Goal: Transaction & Acquisition: Purchase product/service

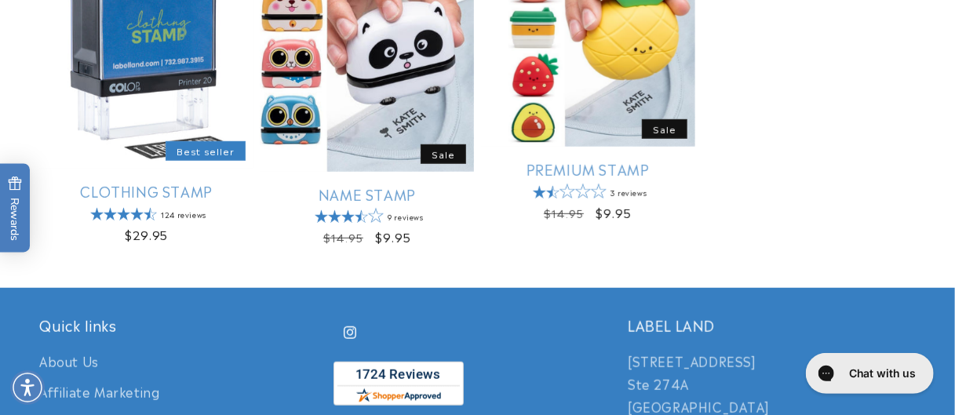
scroll to position [367, 0]
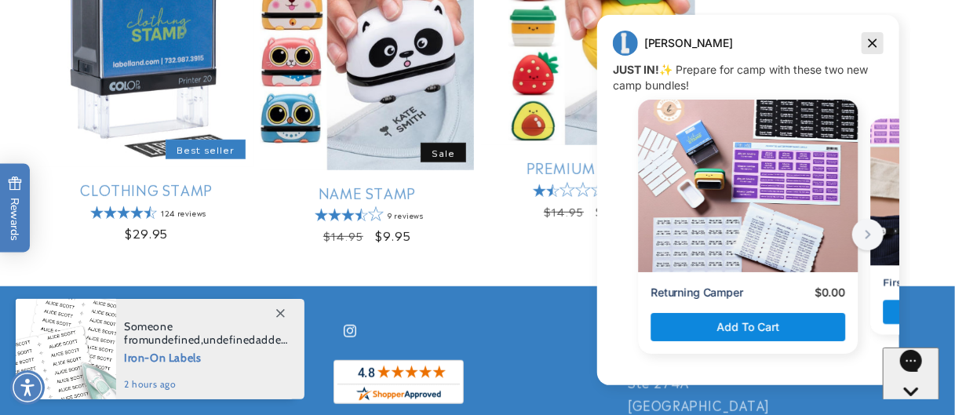
click at [867, 42] on icon "Dismiss campaign" at bounding box center [872, 43] width 16 height 19
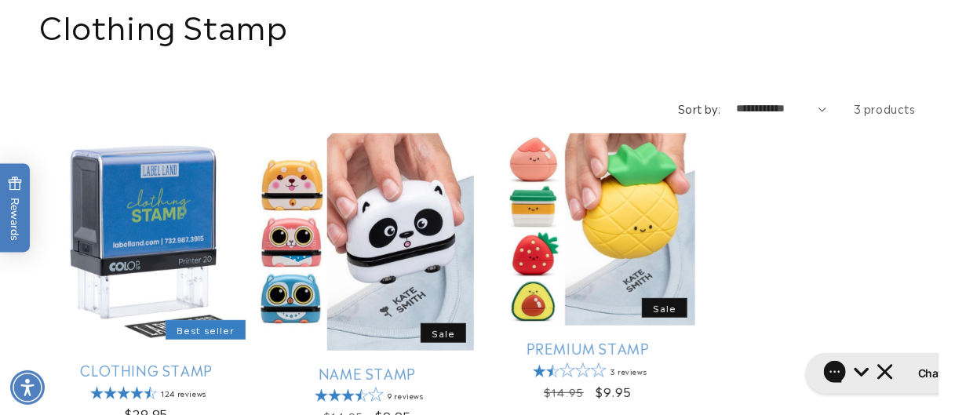
scroll to position [240, 0]
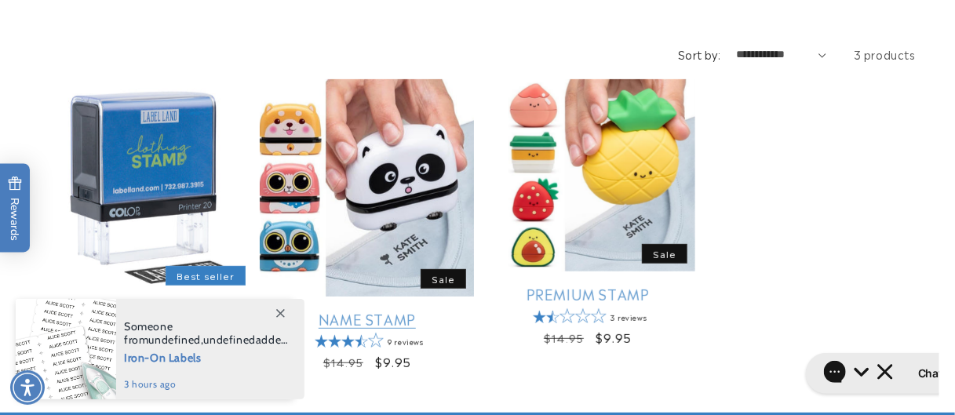
click at [391, 310] on link "Name Stamp" at bounding box center [367, 319] width 214 height 18
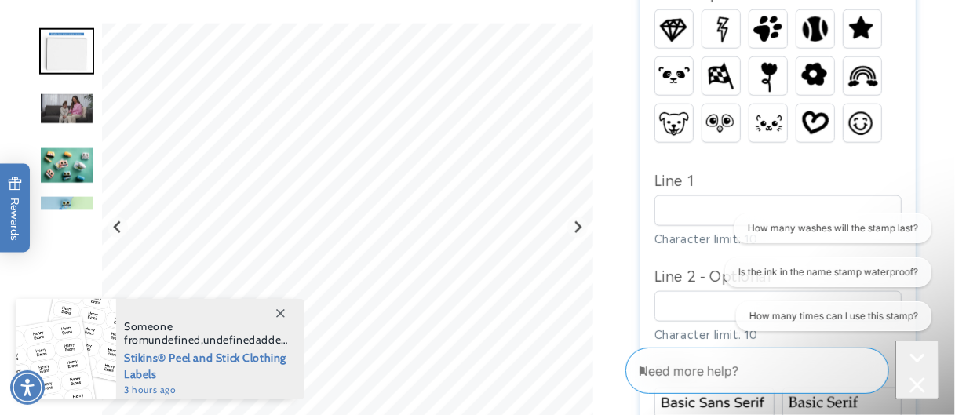
scroll to position [815, 0]
click at [909, 377] on icon "Close conversation starters" at bounding box center [916, 384] width 15 height 15
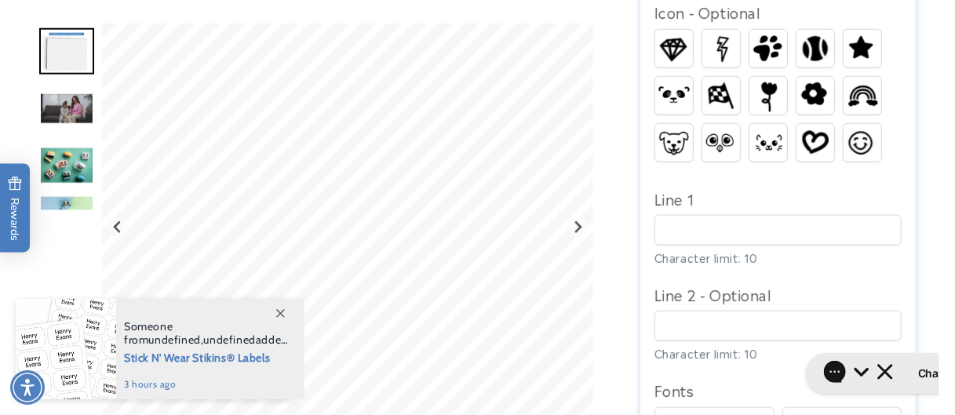
scroll to position [795, 0]
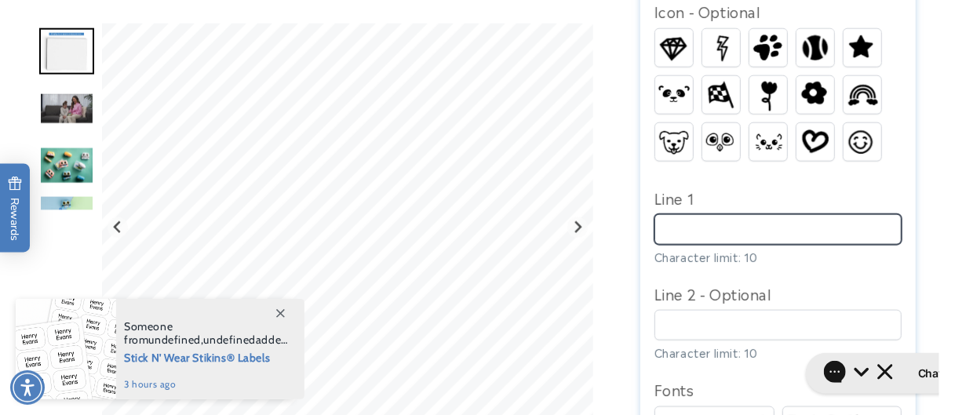
click at [706, 236] on input "Line 1" at bounding box center [779, 229] width 248 height 31
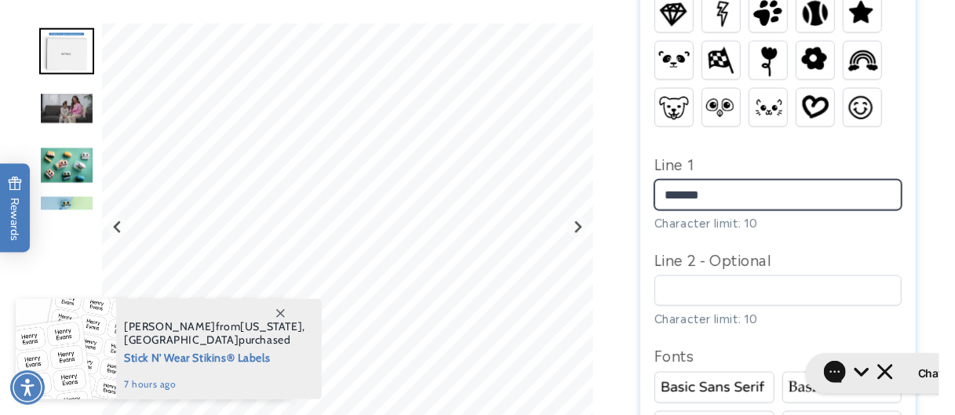
scroll to position [831, 0]
type input "*******"
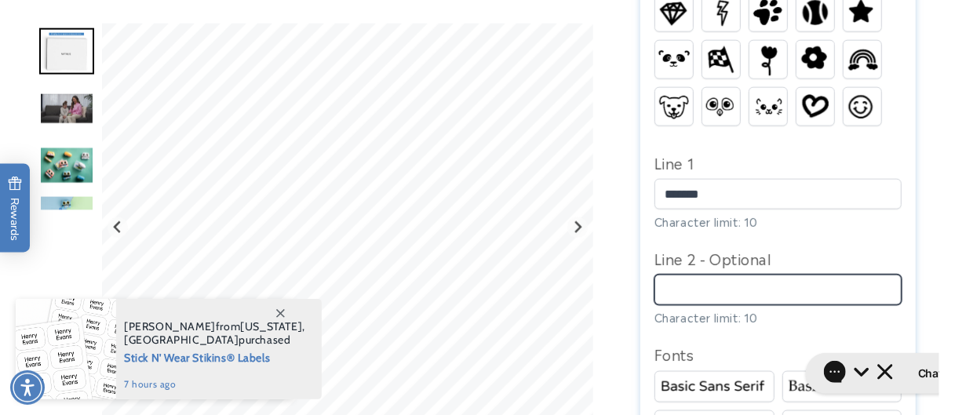
click at [721, 298] on input "Line 2 - Optional" at bounding box center [779, 290] width 248 height 31
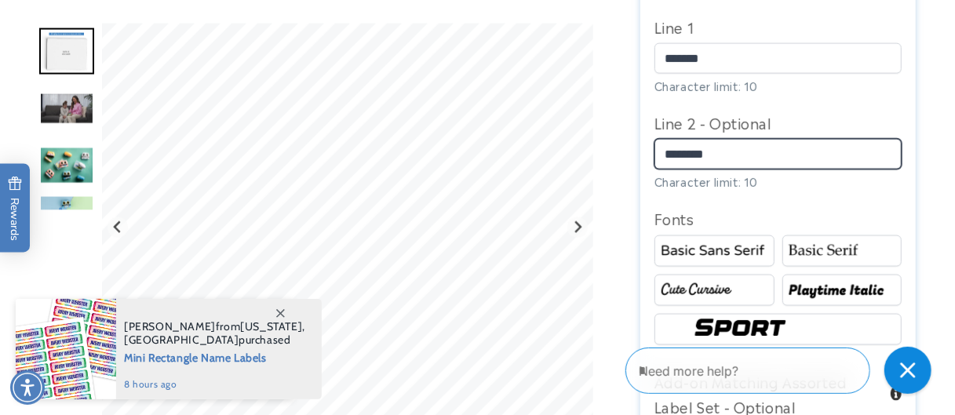
scroll to position [968, 0]
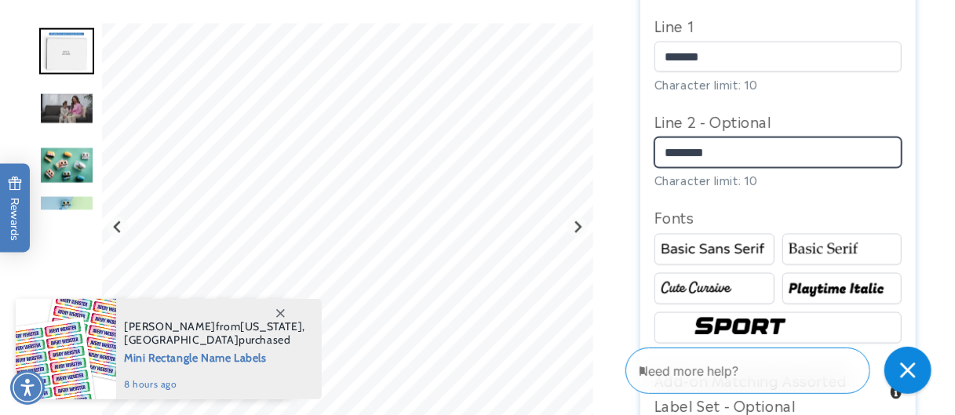
type input "********"
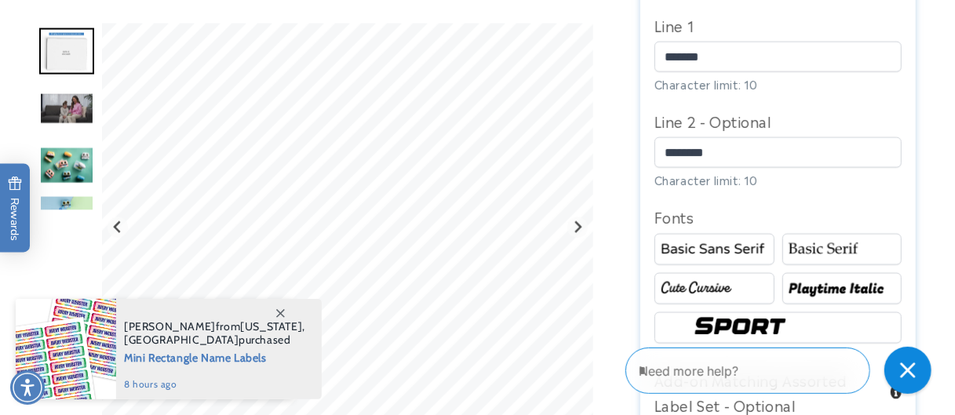
click at [827, 254] on img at bounding box center [842, 249] width 115 height 19
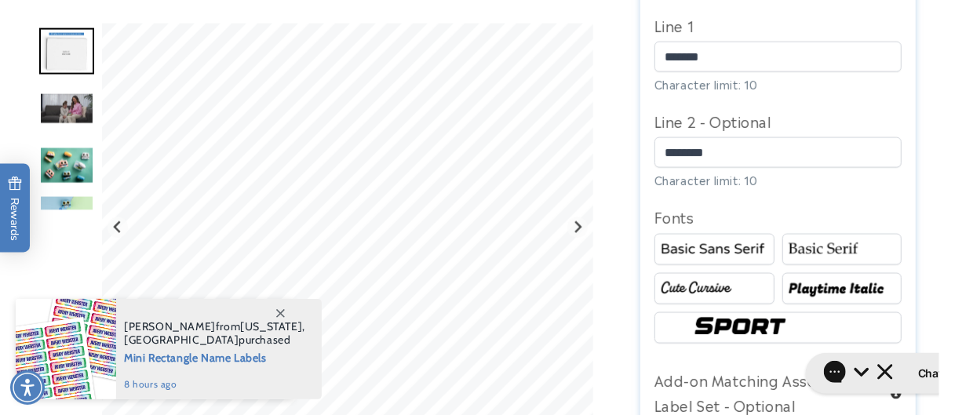
click at [741, 254] on img at bounding box center [714, 249] width 115 height 19
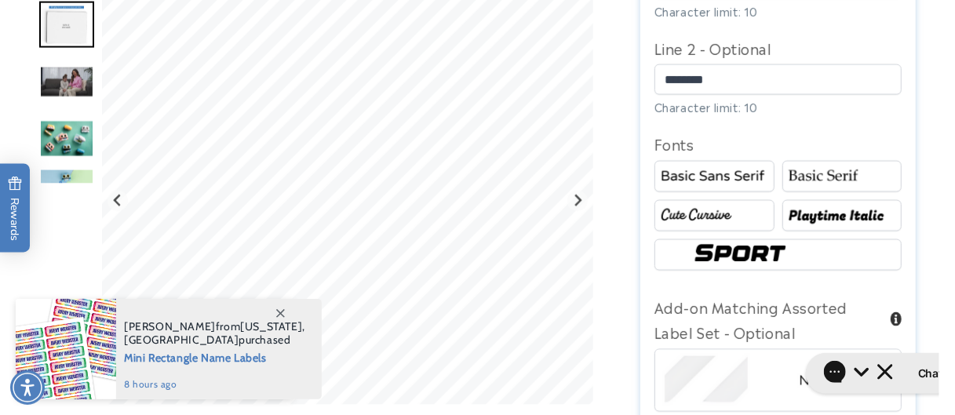
scroll to position [1044, 0]
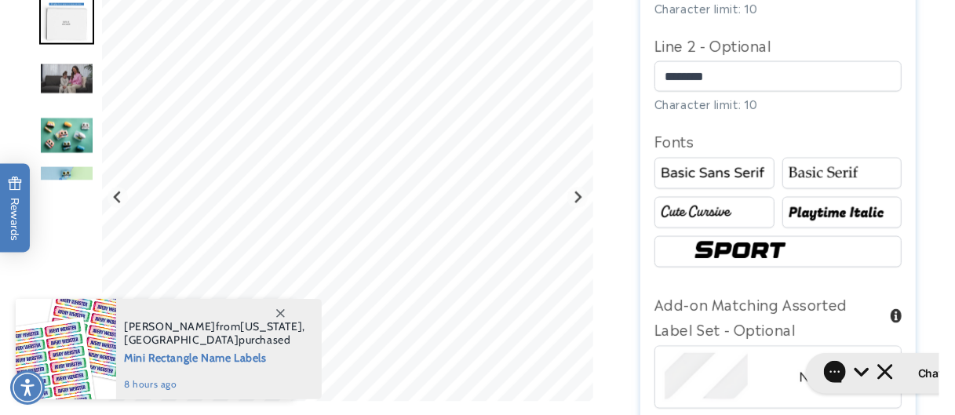
click at [741, 254] on img at bounding box center [778, 252] width 179 height 30
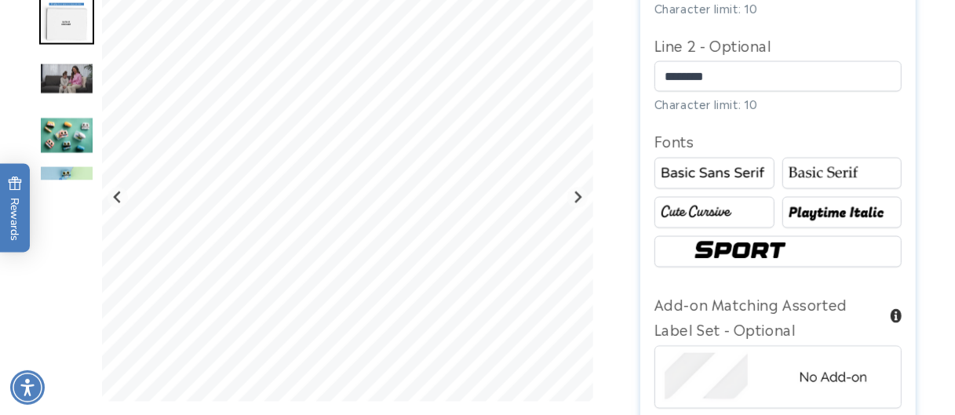
click at [830, 217] on img at bounding box center [842, 212] width 115 height 19
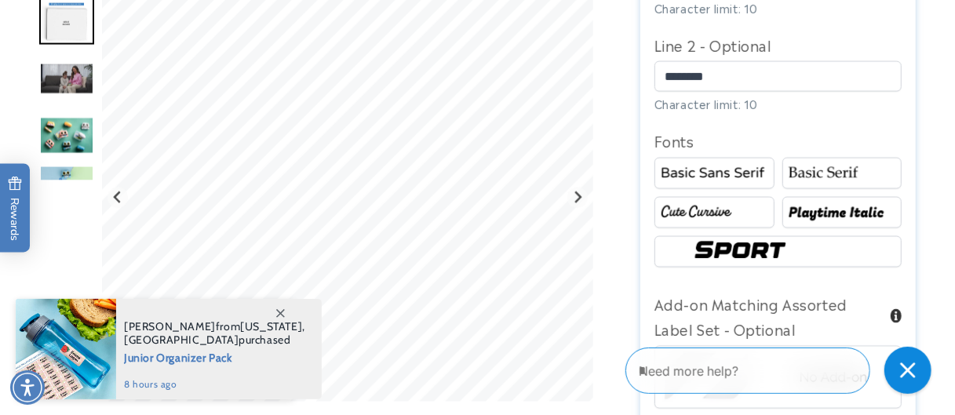
click at [751, 177] on img at bounding box center [714, 173] width 115 height 19
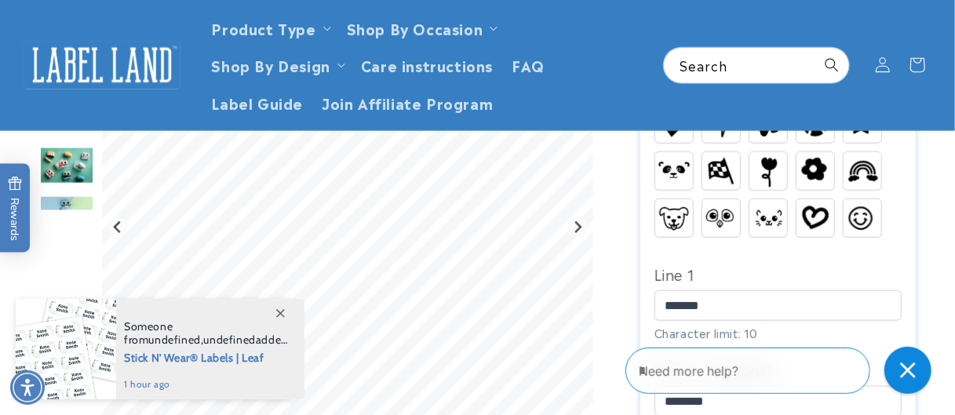
scroll to position [710, 0]
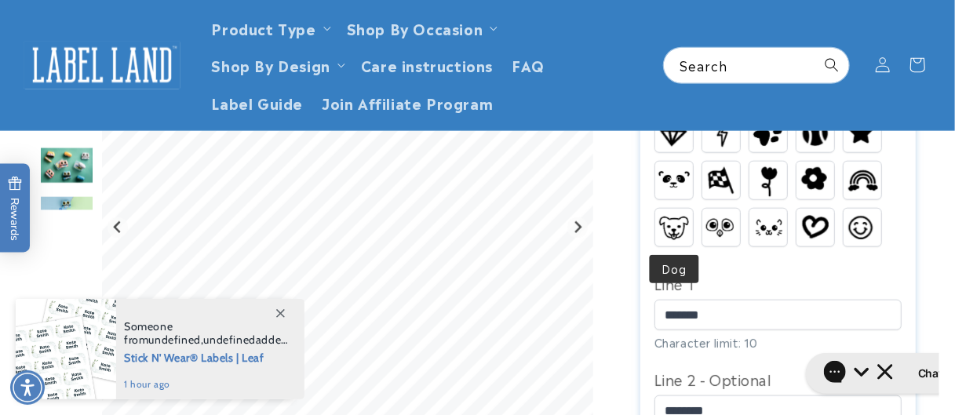
click at [665, 224] on img at bounding box center [675, 228] width 38 height 28
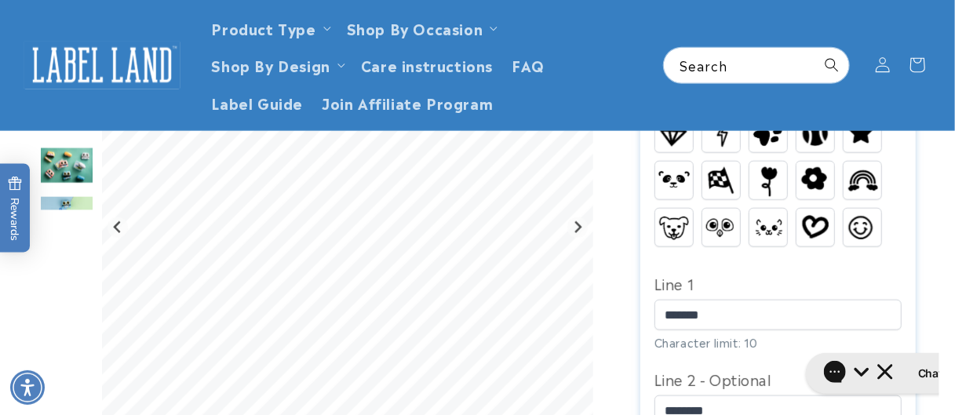
click at [778, 225] on img at bounding box center [769, 227] width 38 height 24
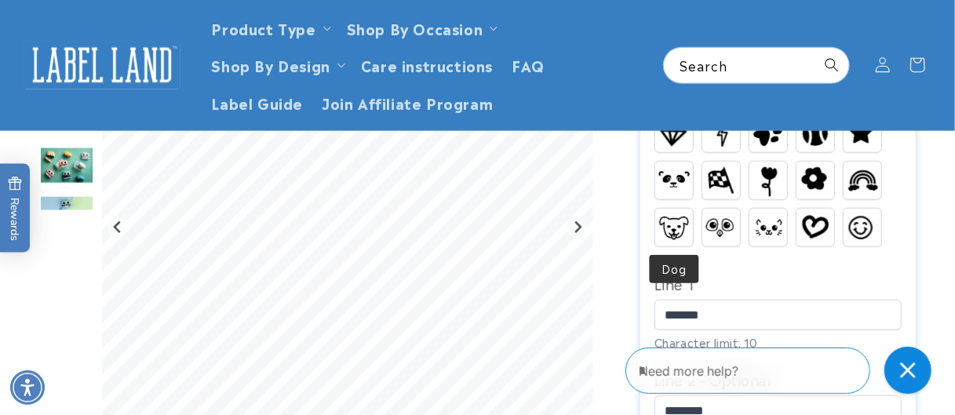
click at [672, 225] on img at bounding box center [675, 228] width 38 height 28
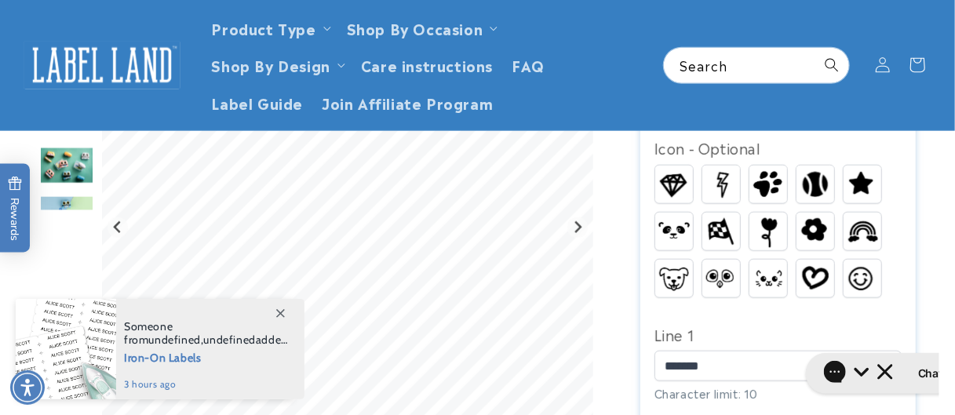
scroll to position [656, 0]
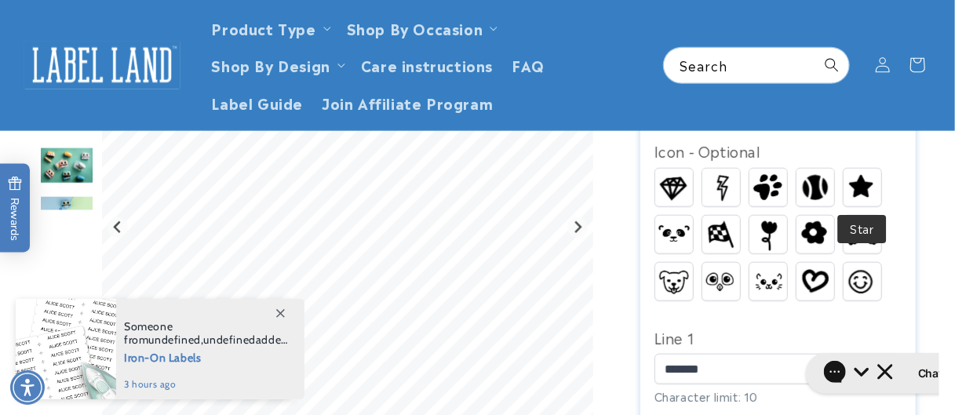
click at [866, 187] on img at bounding box center [863, 187] width 38 height 33
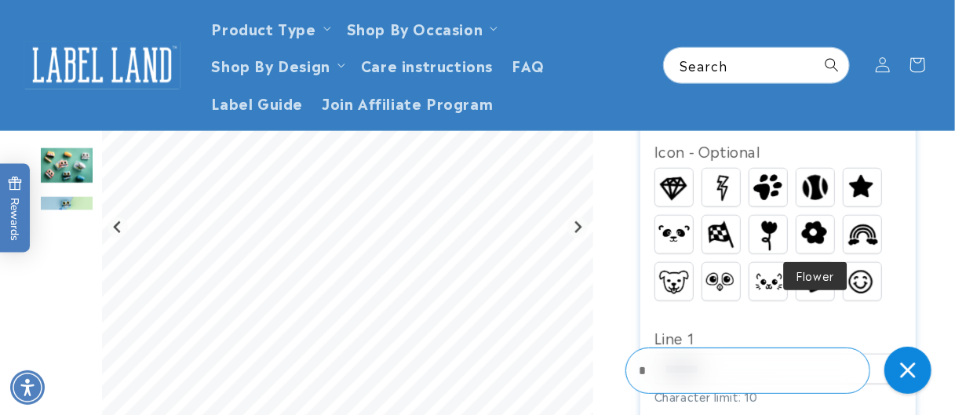
click at [816, 236] on img at bounding box center [816, 233] width 38 height 33
click at [776, 183] on img at bounding box center [769, 188] width 38 height 36
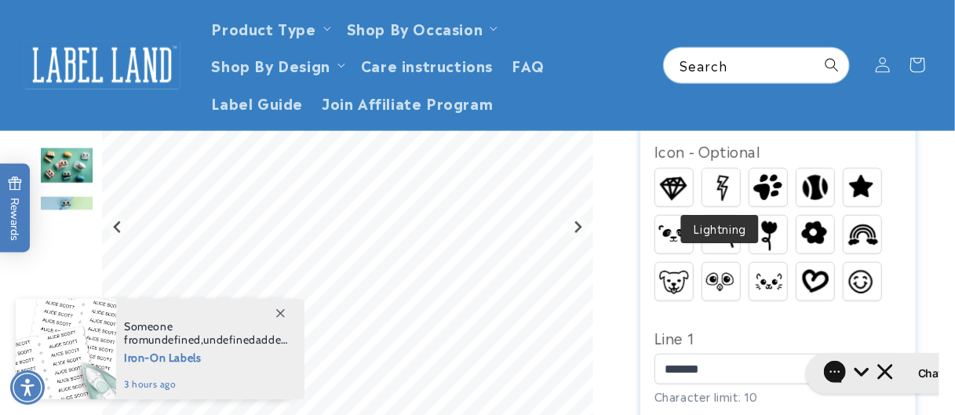
click at [711, 184] on img at bounding box center [722, 187] width 38 height 37
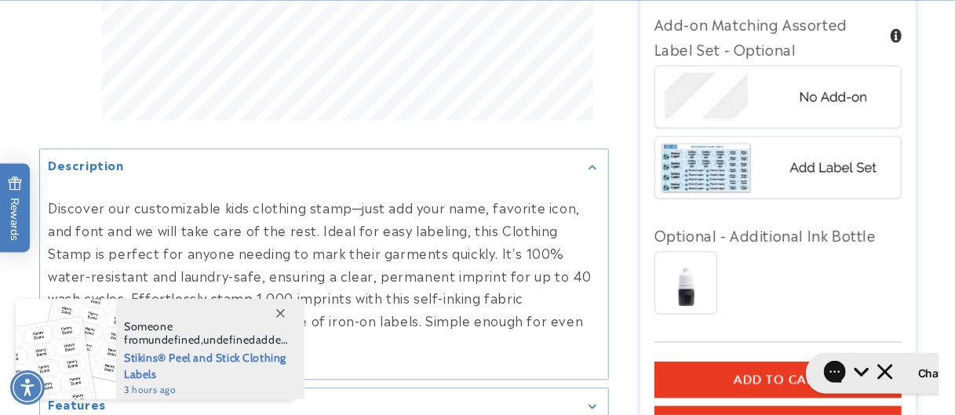
scroll to position [1327, 0]
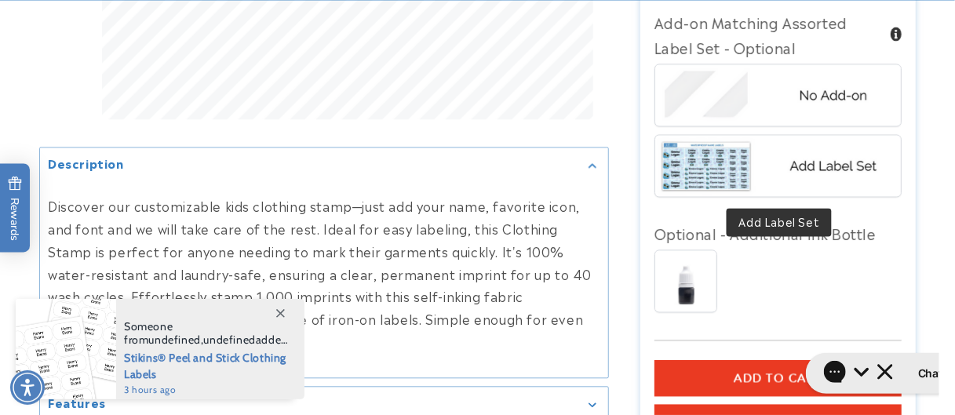
click at [714, 175] on img at bounding box center [778, 165] width 245 height 61
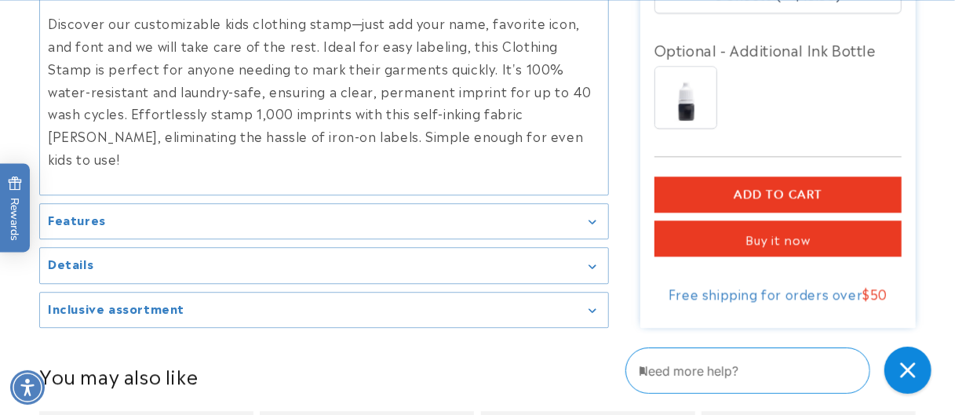
scroll to position [1698, 0]
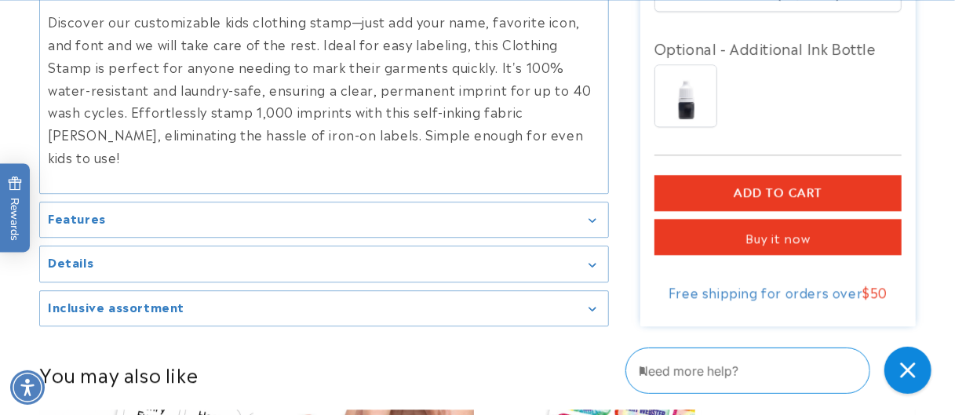
click at [771, 195] on span "Add to cart" at bounding box center [778, 193] width 89 height 14
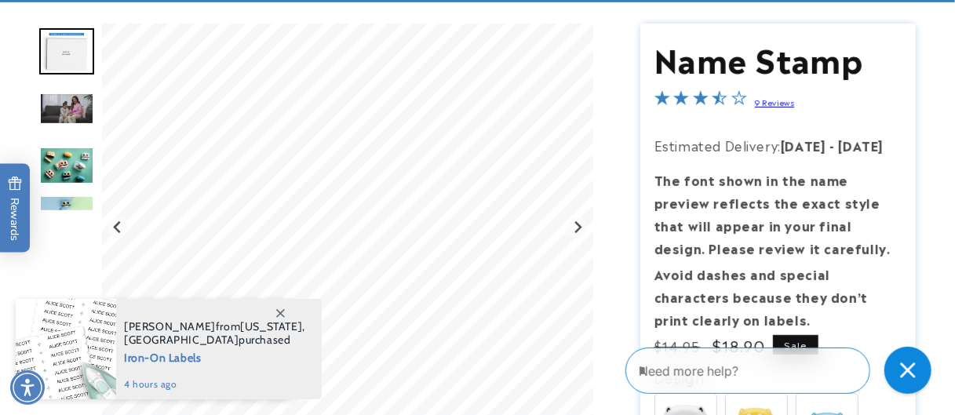
scroll to position [0, 0]
